Goal: Task Accomplishment & Management: Use online tool/utility

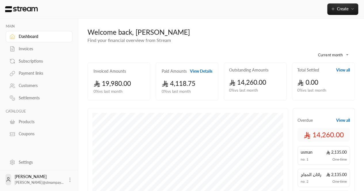
click at [31, 75] on div "Payment links" at bounding box center [42, 74] width 47 height 6
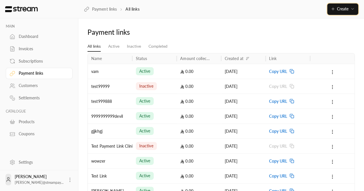
click at [335, 8] on icon "button" at bounding box center [333, 9] width 5 height 5
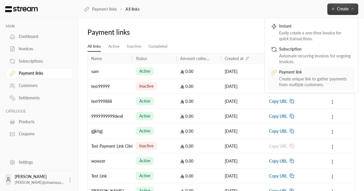
click at [289, 70] on div "Payment link" at bounding box center [315, 72] width 73 height 7
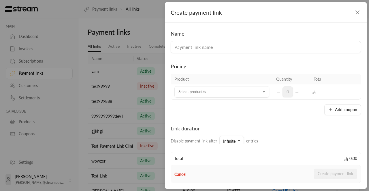
click at [210, 45] on input at bounding box center [265, 47] width 190 height 12
click at [184, 49] on input at bounding box center [265, 47] width 190 height 12
click at [191, 50] on input "[PERSON_NAME]" at bounding box center [265, 47] width 190 height 12
type input "[PERSON_NAME]"
click at [193, 76] on th "Product" at bounding box center [222, 79] width 102 height 10
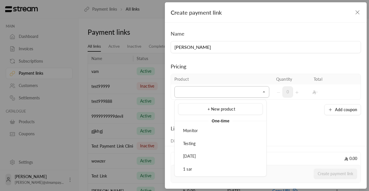
click at [195, 91] on input "Select product/s" at bounding box center [221, 92] width 95 height 10
click at [196, 144] on div "Testing" at bounding box center [220, 144] width 78 height 6
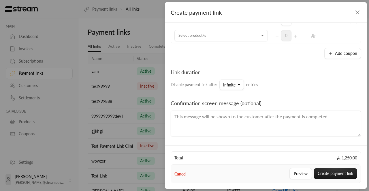
scroll to position [72, 0]
click at [229, 82] on span "Infinite" at bounding box center [229, 84] width 12 height 5
click at [212, 43] on div "Product Quantity Total Testing 1 1,250.00 Select product/s Select product/s 0 -…" at bounding box center [265, 30] width 190 height 57
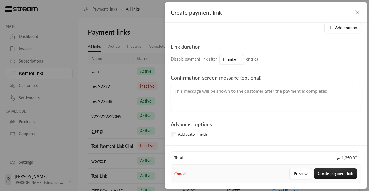
scroll to position [98, 0]
click at [227, 57] on span "Infinite" at bounding box center [229, 58] width 12 height 5
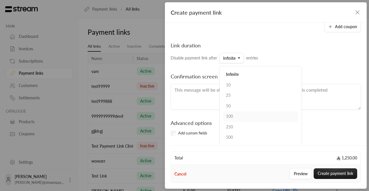
click at [233, 114] on div "100" at bounding box center [260, 117] width 69 height 6
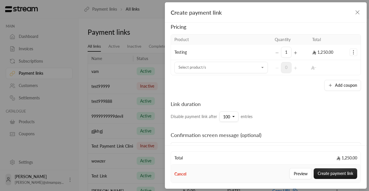
scroll to position [37, 0]
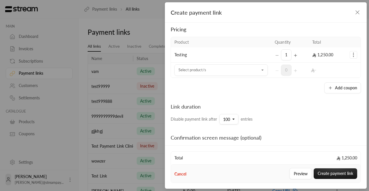
click at [358, 12] on icon "button" at bounding box center [356, 12] width 3 height 3
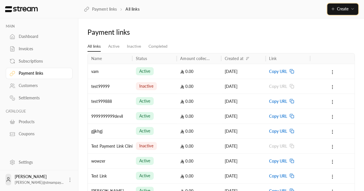
click at [339, 14] on button "Create" at bounding box center [342, 9] width 31 height 12
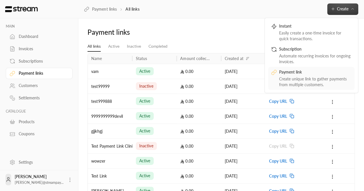
click at [291, 81] on div "Create unique link to gather payments from multiple customers." at bounding box center [315, 82] width 73 height 12
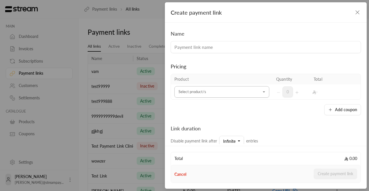
click at [232, 96] on input "Select product/s" at bounding box center [221, 92] width 95 height 10
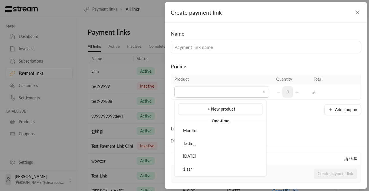
click at [304, 143] on div "Link duration Disable payment link after Infinite entries" at bounding box center [266, 136] width 196 height 22
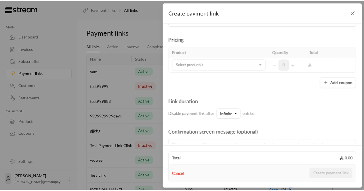
scroll to position [28, 0]
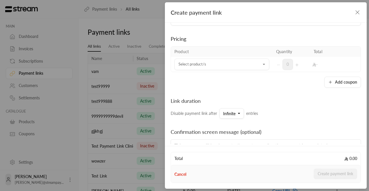
click at [355, 13] on icon "button" at bounding box center [357, 12] width 7 height 7
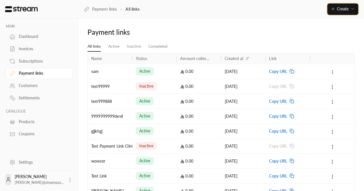
click at [340, 11] on span "Create" at bounding box center [343, 8] width 12 height 5
